Goal: Task Accomplishment & Management: Use online tool/utility

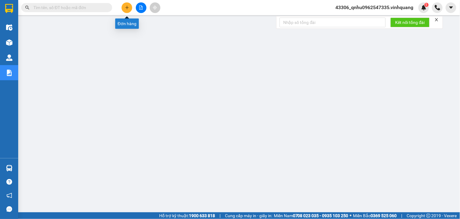
click at [130, 5] on button at bounding box center [126, 7] width 11 height 11
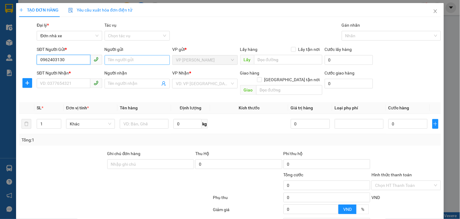
type input "0962403130"
click at [141, 61] on input "Người gửi" at bounding box center [137, 60] width 65 height 10
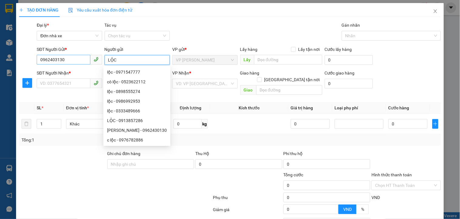
type input "LỘC"
click at [55, 61] on input "0962403130" at bounding box center [63, 60] width 53 height 10
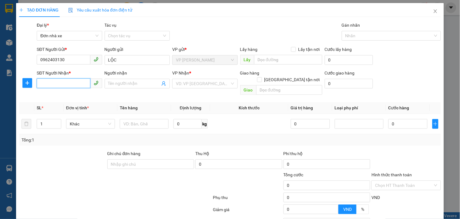
click at [54, 81] on input "SĐT Người Nhận *" at bounding box center [63, 83] width 53 height 10
paste input "0962403130"
type input "0962403130"
click at [72, 62] on input "0962403130" at bounding box center [63, 60] width 53 height 10
type input "0"
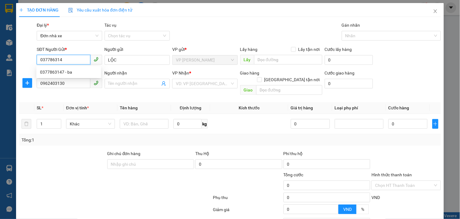
type input "0377863147"
click at [73, 70] on div "0377863147 - ba" at bounding box center [68, 72] width 57 height 7
type input "ba"
type input "0377863147"
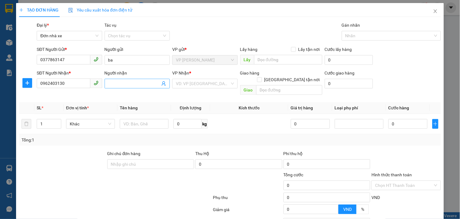
click at [111, 80] on input "Người nhận" at bounding box center [134, 83] width 52 height 7
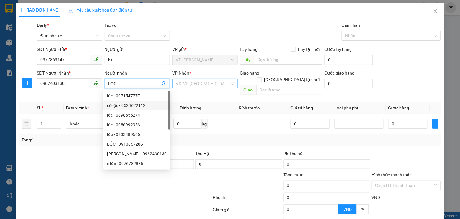
type input "LỘC"
click at [203, 84] on input "search" at bounding box center [203, 83] width 54 height 9
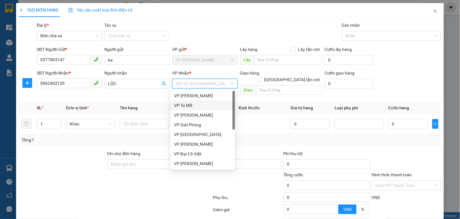
click at [186, 104] on div "VP Tú Mỡ" at bounding box center [202, 105] width 57 height 7
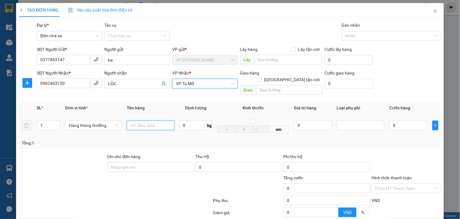
click at [145, 123] on input "text" at bounding box center [151, 126] width 48 height 10
type input "THÙNG XỐP TRẮNG"
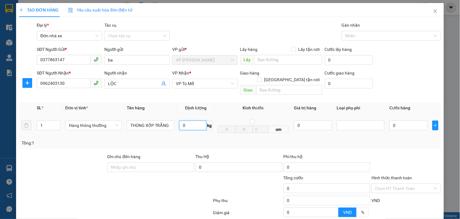
click at [192, 121] on input "0" at bounding box center [192, 126] width 27 height 10
type input "21"
click at [402, 121] on input "0" at bounding box center [408, 126] width 38 height 10
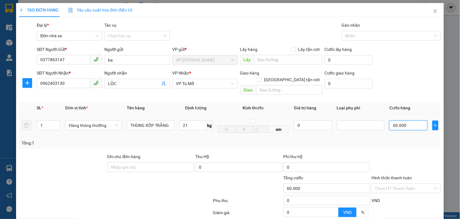
type input "60.000"
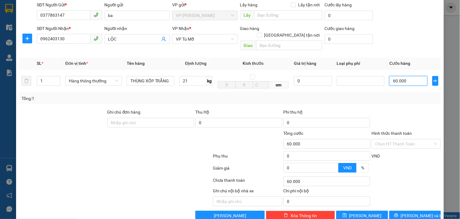
scroll to position [52, 0]
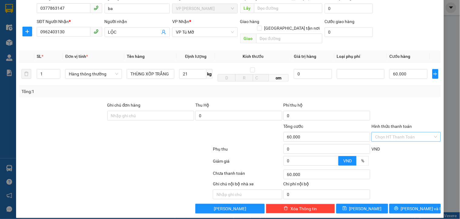
click at [397, 132] on input "Hình thức thanh toán" at bounding box center [404, 136] width 58 height 9
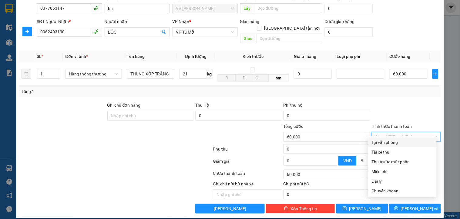
click at [393, 140] on div "Tại văn phòng" at bounding box center [401, 142] width 61 height 7
type input "0"
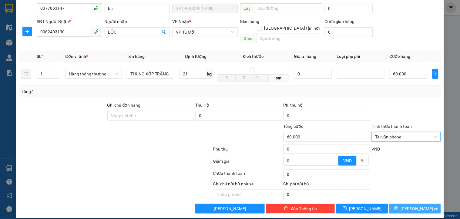
click at [417, 205] on span "[PERSON_NAME] và In" at bounding box center [422, 208] width 42 height 7
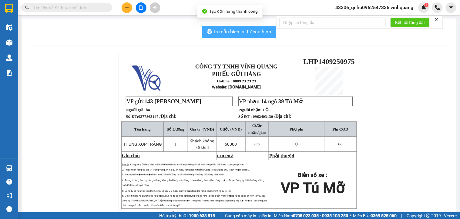
click at [248, 28] on span "In mẫu biên lai tự cấu hình" at bounding box center [242, 32] width 57 height 8
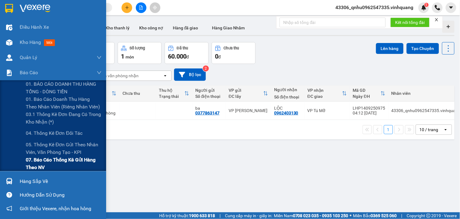
click at [46, 158] on span "07. Báo cáo thống kê gửi hàng theo NV" at bounding box center [64, 163] width 76 height 15
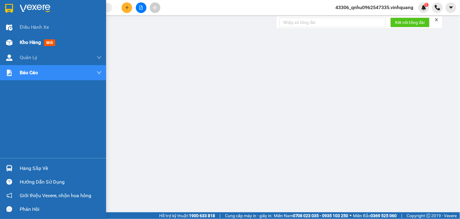
click at [1, 43] on div "Kho hàng mới" at bounding box center [53, 42] width 106 height 15
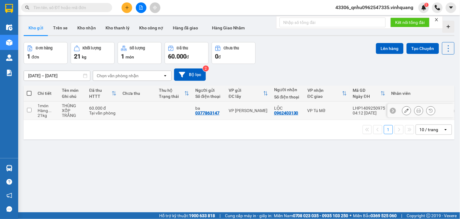
click at [27, 109] on input "checkbox" at bounding box center [29, 110] width 5 height 5
checkbox input "true"
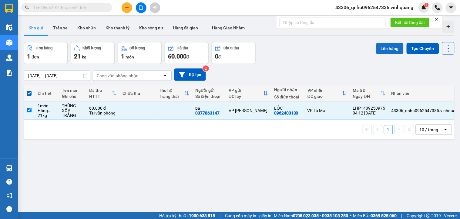
click at [379, 45] on button "Lên hàng" at bounding box center [390, 48] width 28 height 11
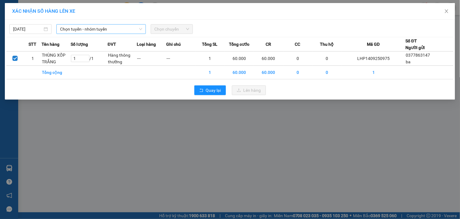
click at [108, 30] on span "Chọn tuyến - nhóm tuyến" at bounding box center [101, 29] width 82 height 9
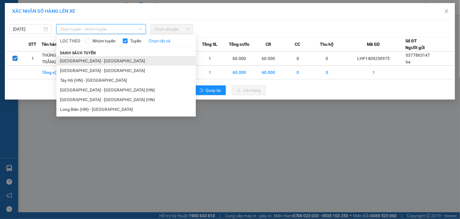
click at [105, 58] on li "[GEOGRAPHIC_DATA] - [GEOGRAPHIC_DATA]" at bounding box center [125, 61] width 139 height 10
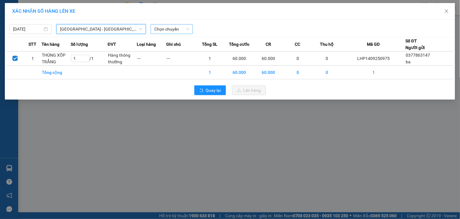
click at [178, 30] on span "Chọn chuyến" at bounding box center [171, 29] width 35 height 9
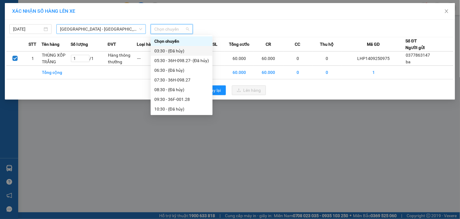
click at [103, 28] on span "[GEOGRAPHIC_DATA] - [GEOGRAPHIC_DATA]" at bounding box center [101, 29] width 82 height 9
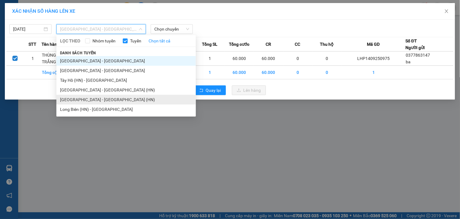
click at [101, 95] on li "[GEOGRAPHIC_DATA] - [GEOGRAPHIC_DATA] (HN)" at bounding box center [125, 100] width 139 height 10
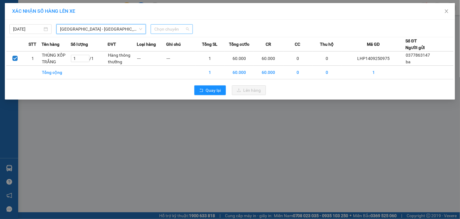
click at [168, 29] on span "Chọn chuyến" at bounding box center [171, 29] width 35 height 9
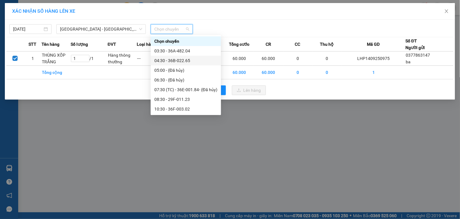
click at [181, 64] on div "04:30 - 36B-022.65" at bounding box center [186, 61] width 70 height 10
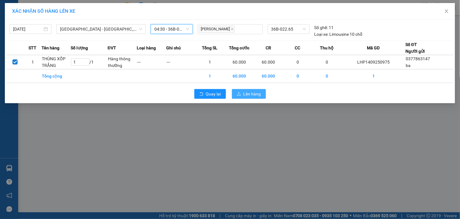
click at [259, 93] on span "Lên hàng" at bounding box center [252, 94] width 18 height 7
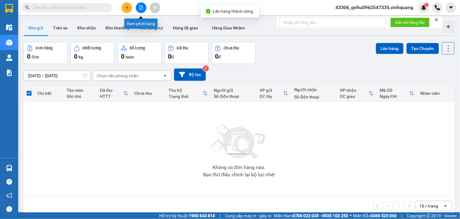
click at [139, 8] on icon "file-add" at bounding box center [141, 7] width 4 height 4
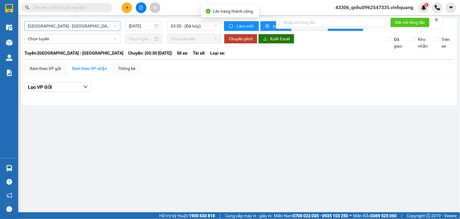
click at [96, 25] on span "[GEOGRAPHIC_DATA] - [GEOGRAPHIC_DATA]" at bounding box center [72, 26] width 89 height 9
click at [94, 25] on span "[GEOGRAPHIC_DATA] - [GEOGRAPHIC_DATA]" at bounding box center [72, 26] width 89 height 9
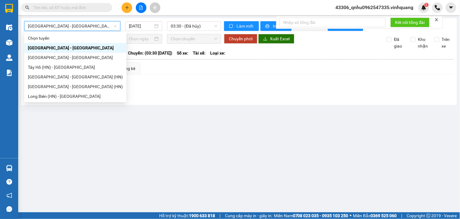
click at [94, 25] on span "[GEOGRAPHIC_DATA] - [GEOGRAPHIC_DATA]" at bounding box center [72, 26] width 89 height 9
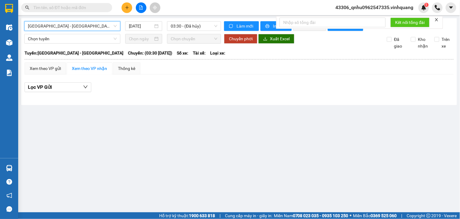
click at [96, 26] on span "[GEOGRAPHIC_DATA] - [GEOGRAPHIC_DATA]" at bounding box center [72, 26] width 89 height 9
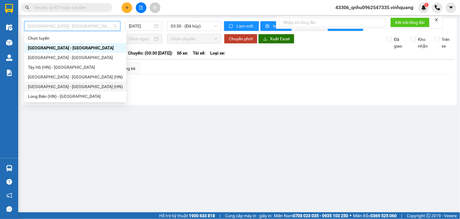
click at [78, 83] on div "[GEOGRAPHIC_DATA] - [GEOGRAPHIC_DATA] (HN)" at bounding box center [75, 86] width 95 height 7
type input "[DATE]"
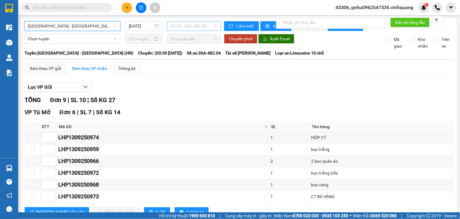
click at [212, 26] on span "03:30 - 36A-482.04" at bounding box center [194, 26] width 47 height 9
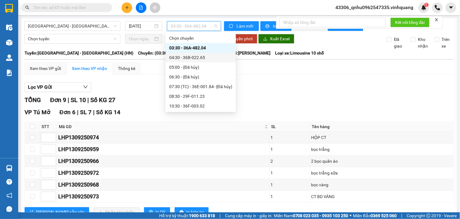
click at [211, 61] on div "04:30 - 36B-022.65" at bounding box center [200, 58] width 70 height 10
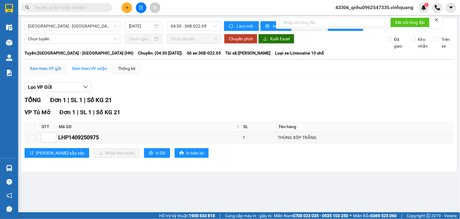
click at [45, 72] on div "Xem theo VP gửi" at bounding box center [45, 68] width 31 height 7
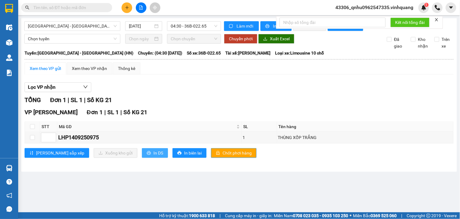
click at [153, 156] on span "In DS" at bounding box center [158, 153] width 10 height 7
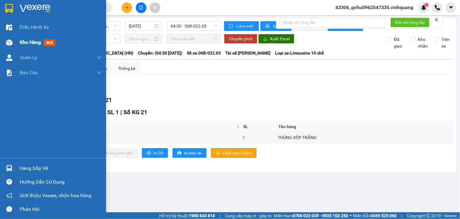
click at [8, 43] on img at bounding box center [9, 42] width 6 height 6
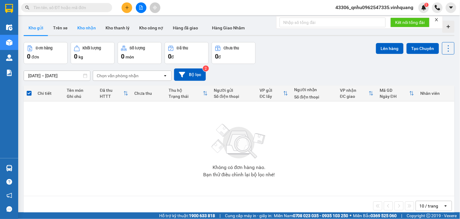
click at [84, 27] on button "Kho nhận" at bounding box center [86, 28] width 28 height 15
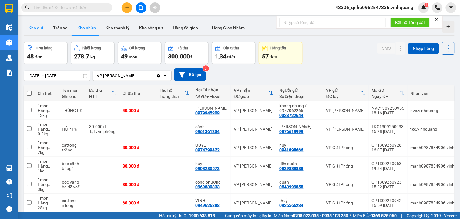
click at [40, 25] on button "Kho gửi" at bounding box center [36, 28] width 25 height 15
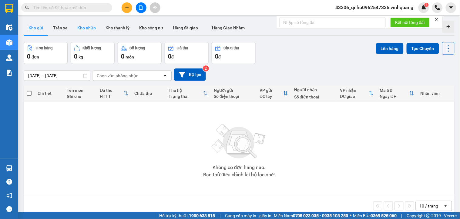
click at [75, 24] on button "Kho nhận" at bounding box center [86, 28] width 28 height 15
